Goal: Task Accomplishment & Management: Use online tool/utility

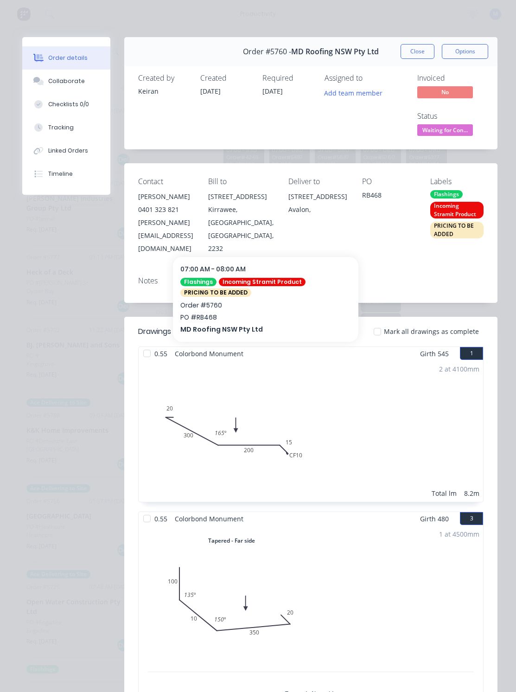
click at [422, 51] on button "Close" at bounding box center [418, 51] width 34 height 15
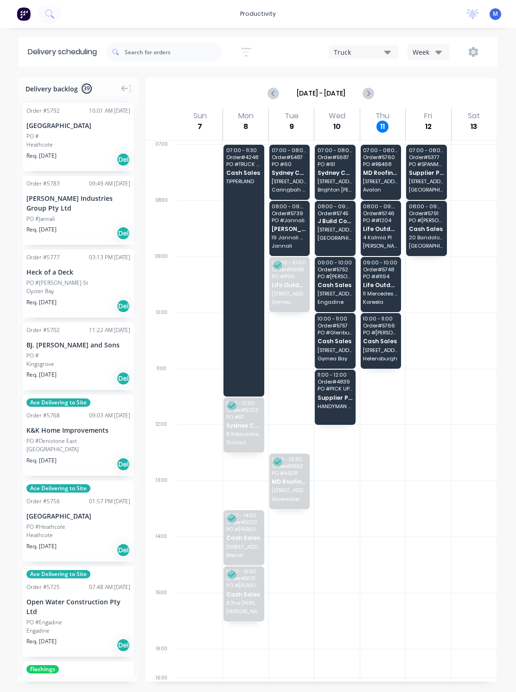
click at [69, 48] on div "Delivery scheduling" at bounding box center [63, 52] width 88 height 30
click at [28, 16] on img at bounding box center [24, 14] width 14 height 14
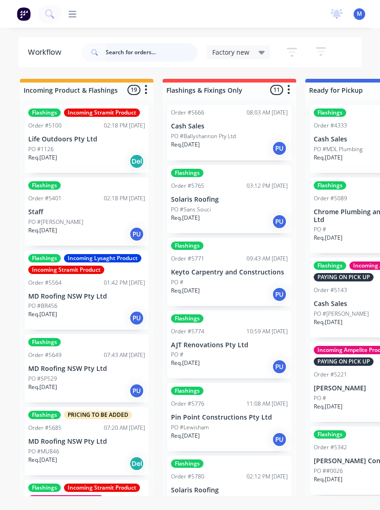
click at [130, 51] on input "text" at bounding box center [152, 52] width 92 height 19
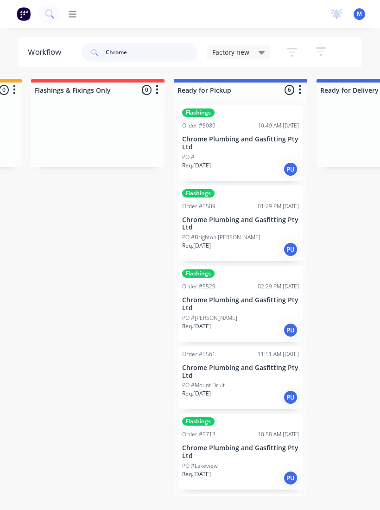
type input "Chrome"
click at [260, 146] on p "Chrome Plumbing and Gasfitting Pty Ltd" at bounding box center [240, 143] width 117 height 16
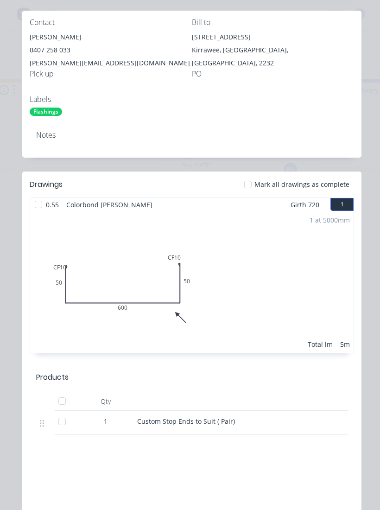
scroll to position [225, 0]
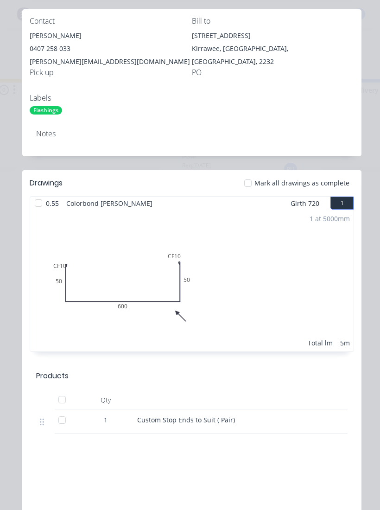
click at [251, 184] on div at bounding box center [248, 183] width 19 height 19
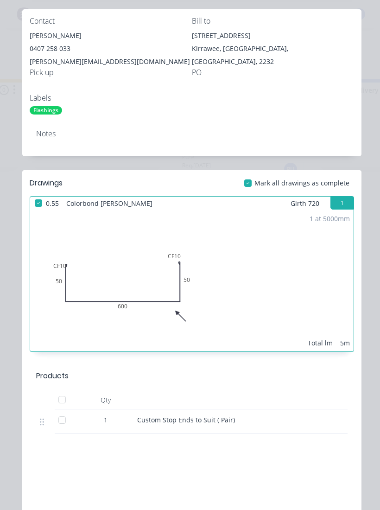
click at [70, 401] on div at bounding box center [62, 400] width 19 height 19
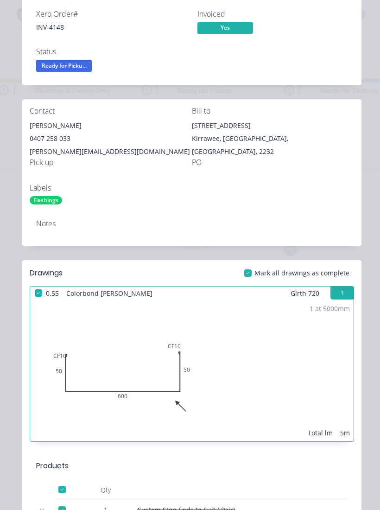
scroll to position [135, 0]
click at [72, 66] on span "Ready for Picku..." at bounding box center [64, 66] width 56 height 12
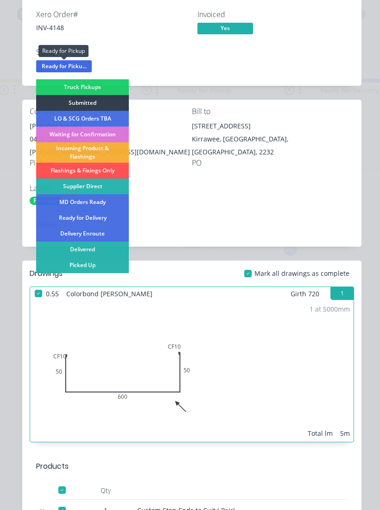
click at [109, 268] on div "Picked Up" at bounding box center [82, 266] width 93 height 16
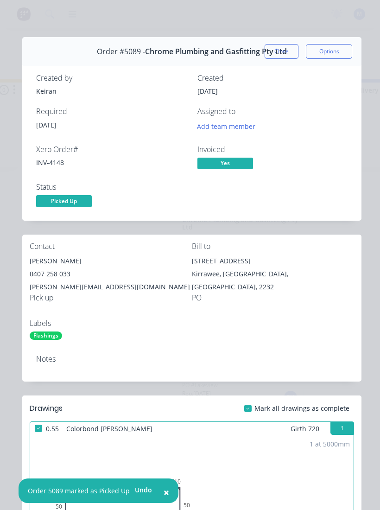
scroll to position [0, 0]
click at [281, 47] on button "Close" at bounding box center [282, 51] width 34 height 15
